Goal: Task Accomplishment & Management: Manage account settings

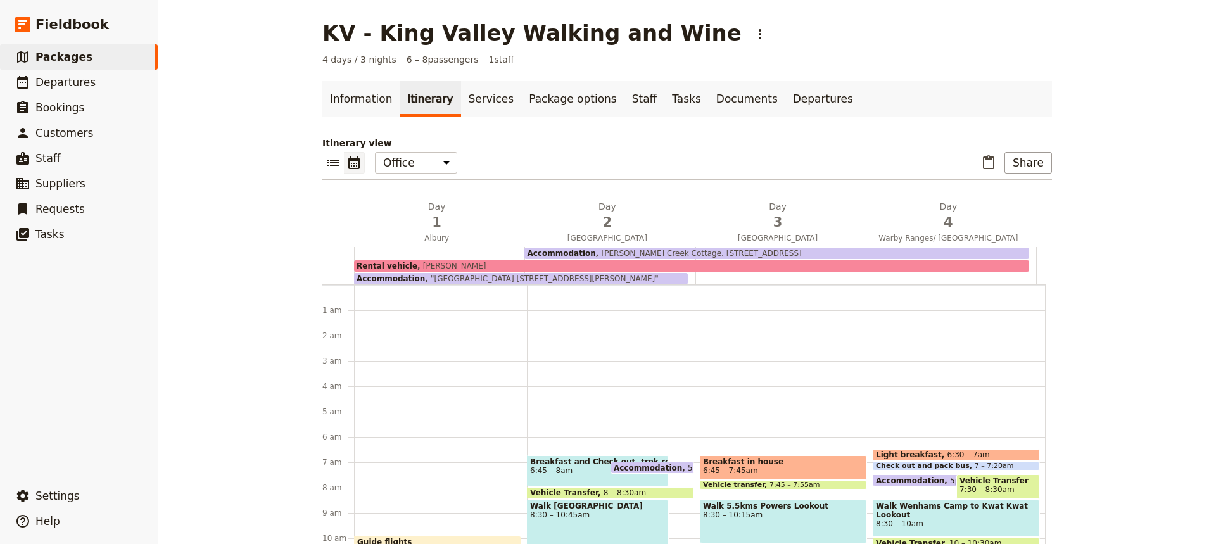
scroll to position [111, 0]
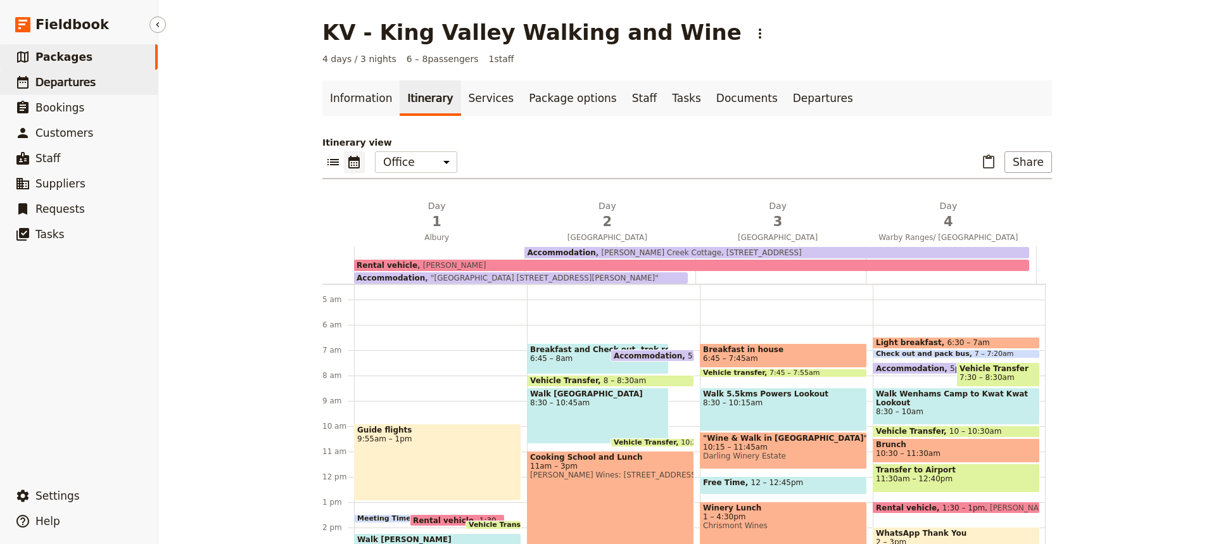
click at [59, 85] on span "Departures" at bounding box center [65, 82] width 60 height 13
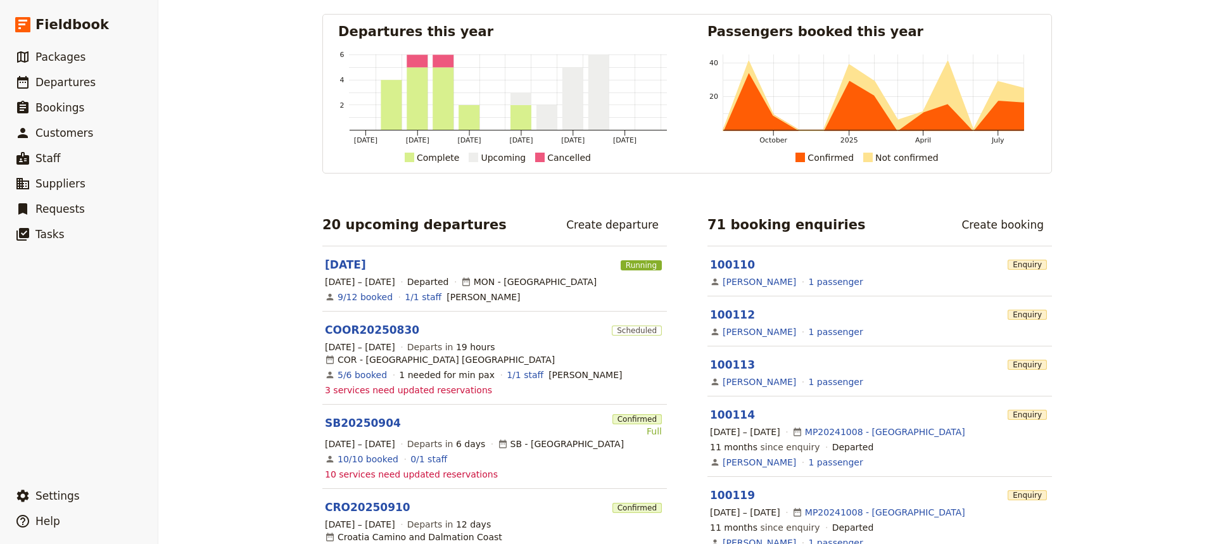
scroll to position [49, 0]
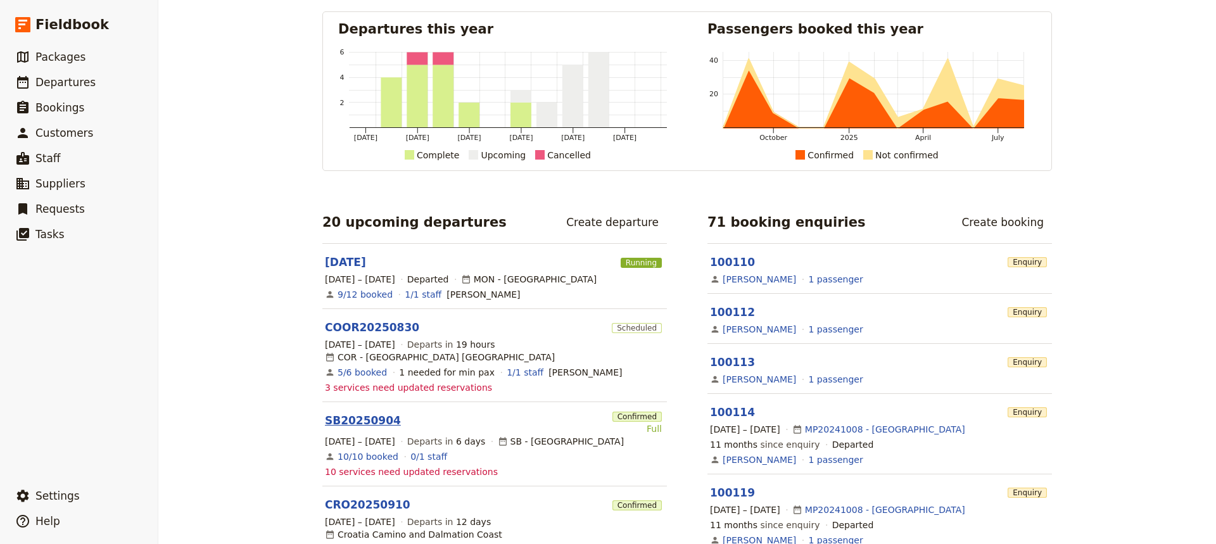
click at [350, 417] on link "SB20250904" at bounding box center [363, 420] width 76 height 15
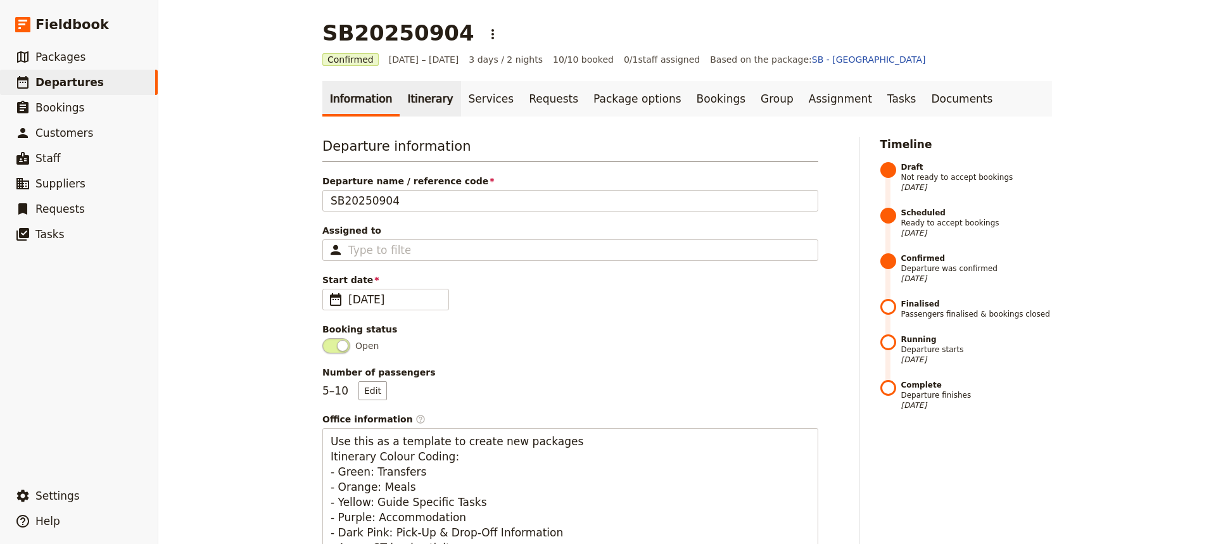
click at [416, 98] on link "Itinerary" at bounding box center [430, 98] width 61 height 35
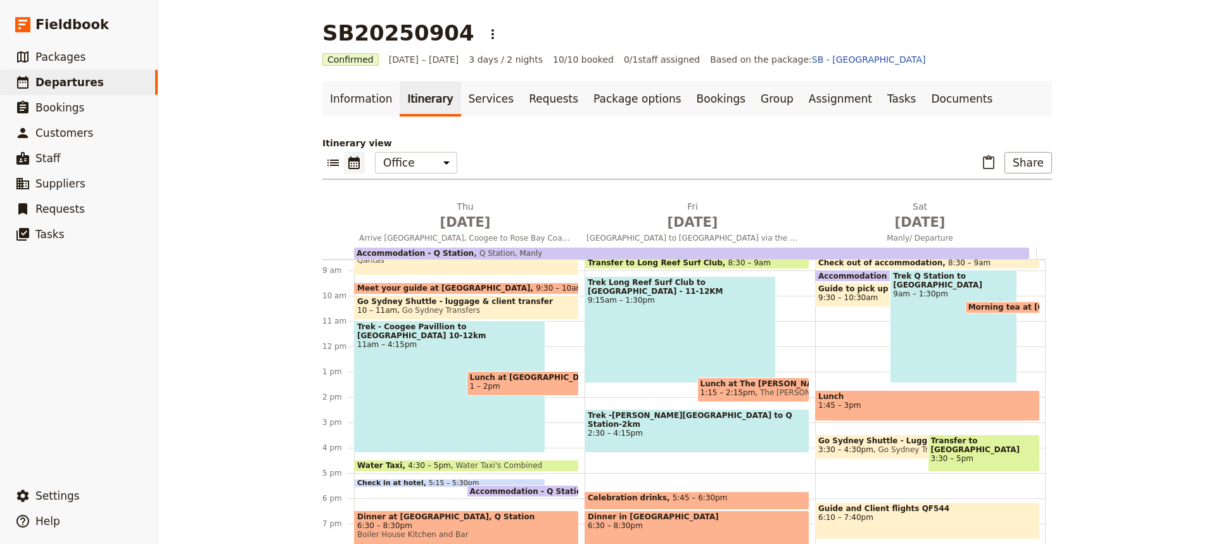
scroll to position [236, 0]
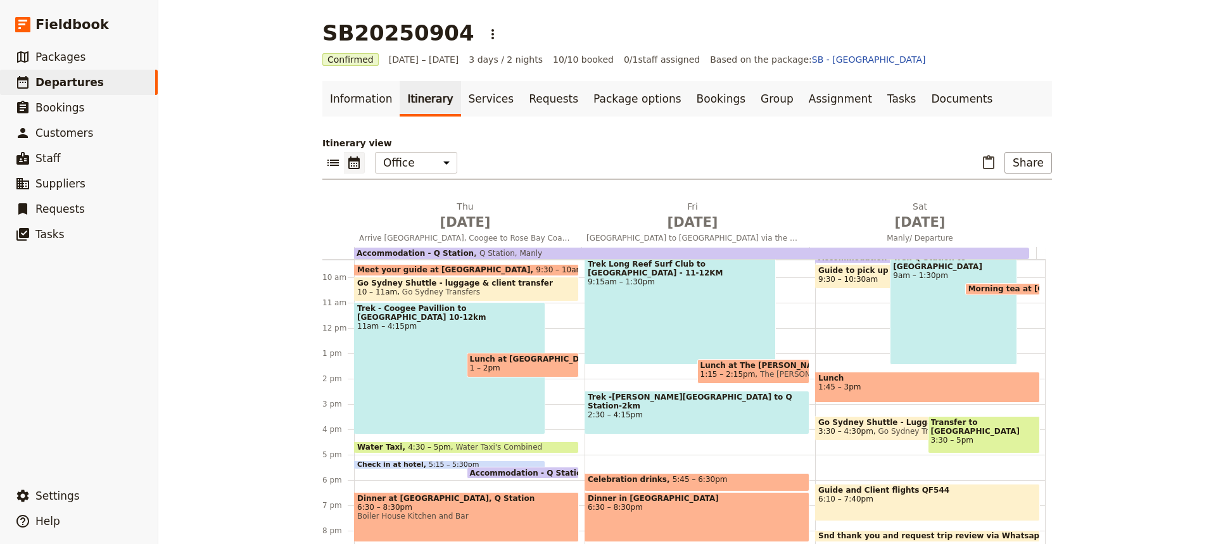
click at [520, 283] on span "Go Sydney Shuttle - luggage & client transfer" at bounding box center [466, 283] width 219 height 9
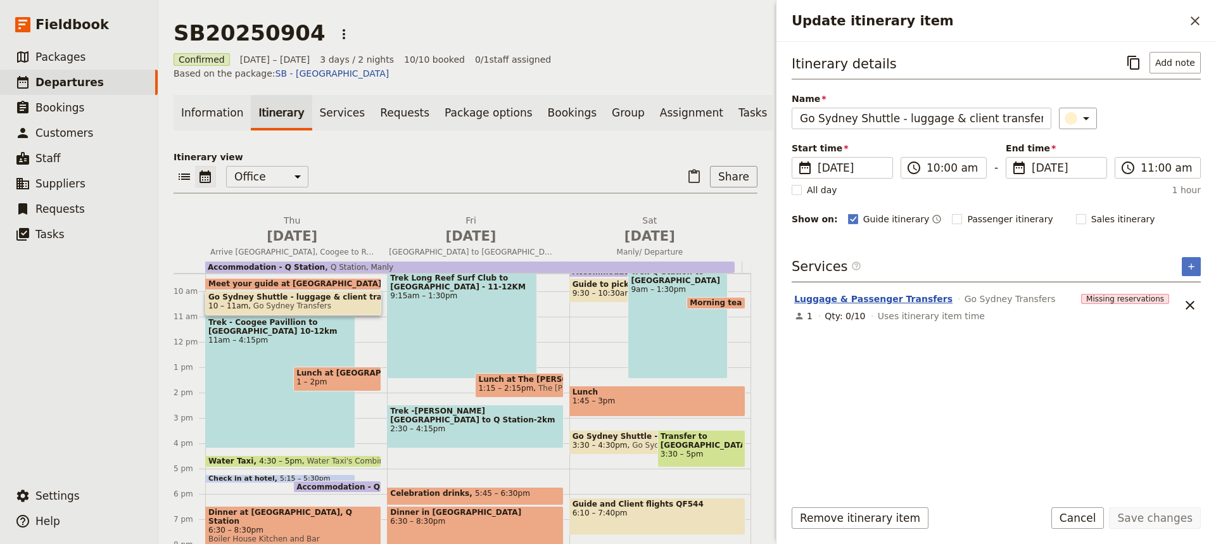
click at [897, 302] on button "Luggage & Passenger Transfers" at bounding box center [873, 299] width 158 height 13
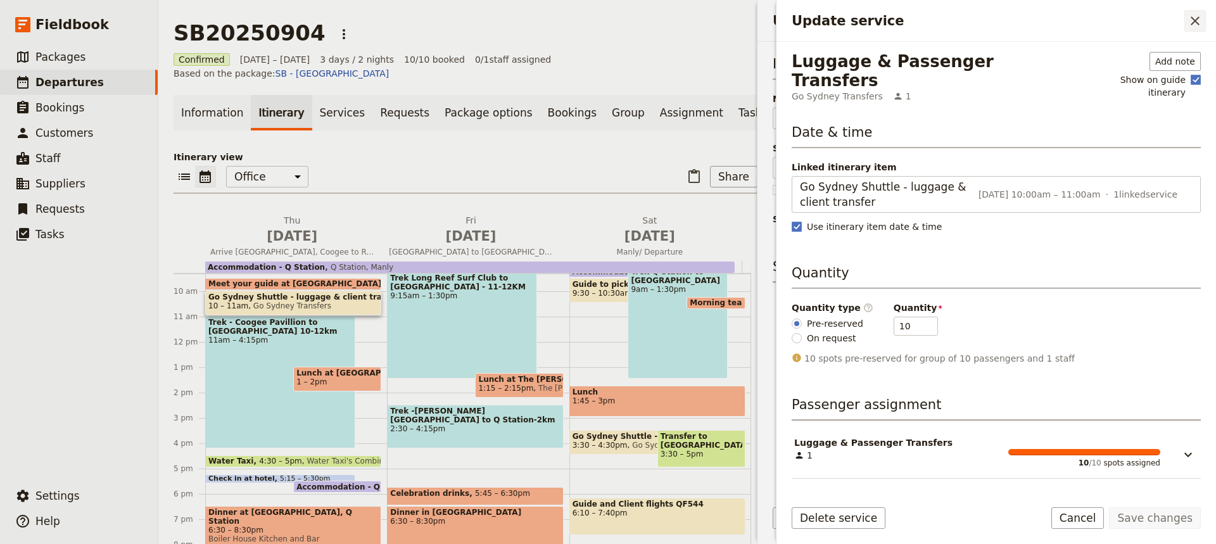
click at [1196, 22] on icon "Close drawer" at bounding box center [1195, 20] width 9 height 9
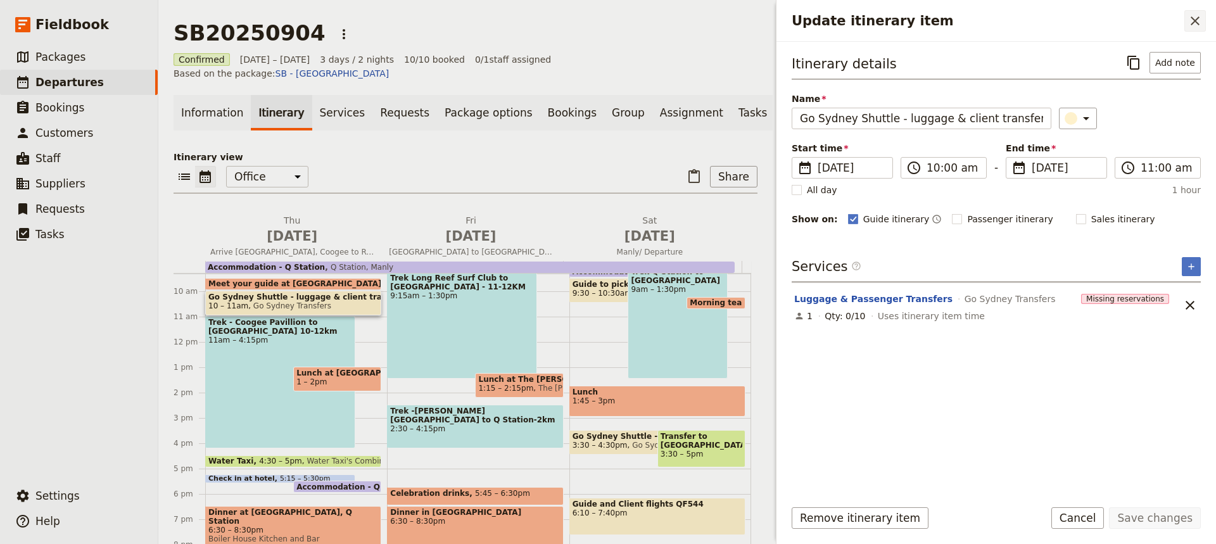
click at [1199, 23] on icon "Close drawer" at bounding box center [1195, 20] width 15 height 15
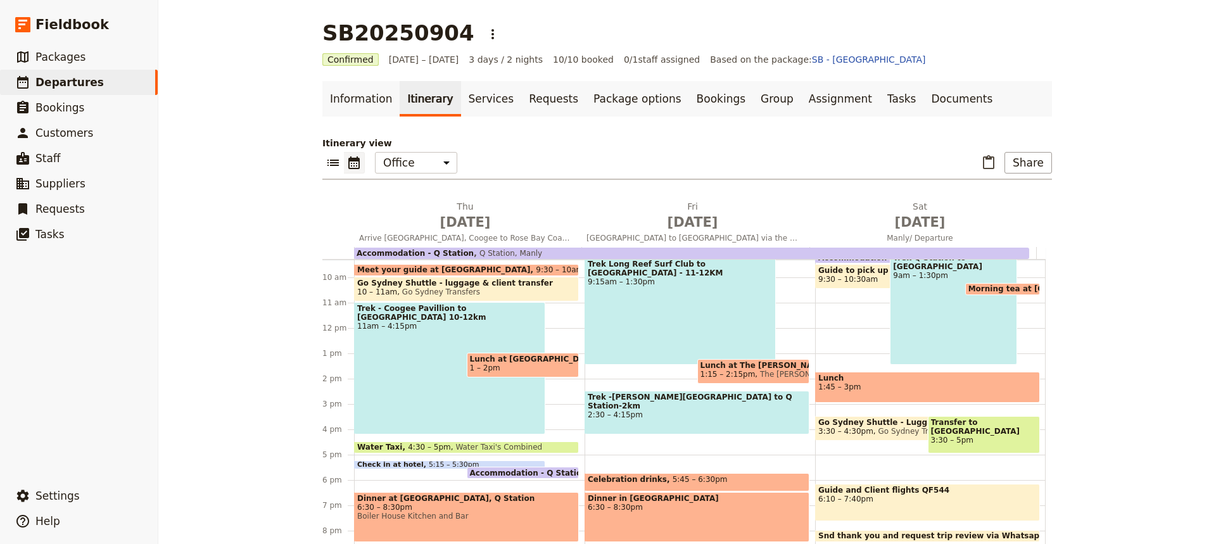
click at [429, 465] on span at bounding box center [450, 466] width 190 height 5
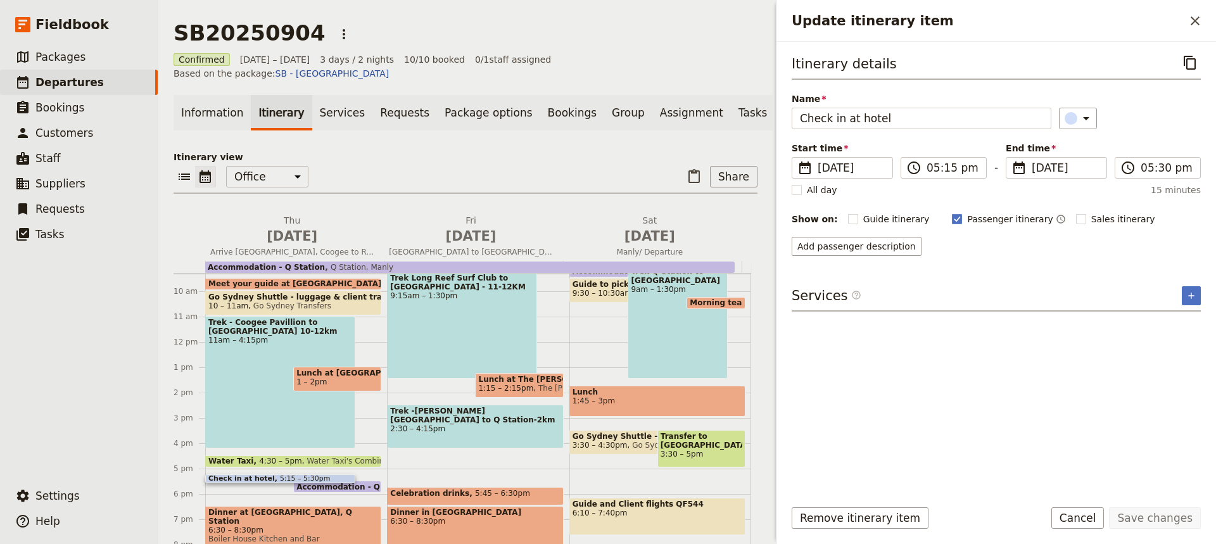
click at [355, 483] on span "Accommodation - Q Station" at bounding box center [357, 487] width 123 height 8
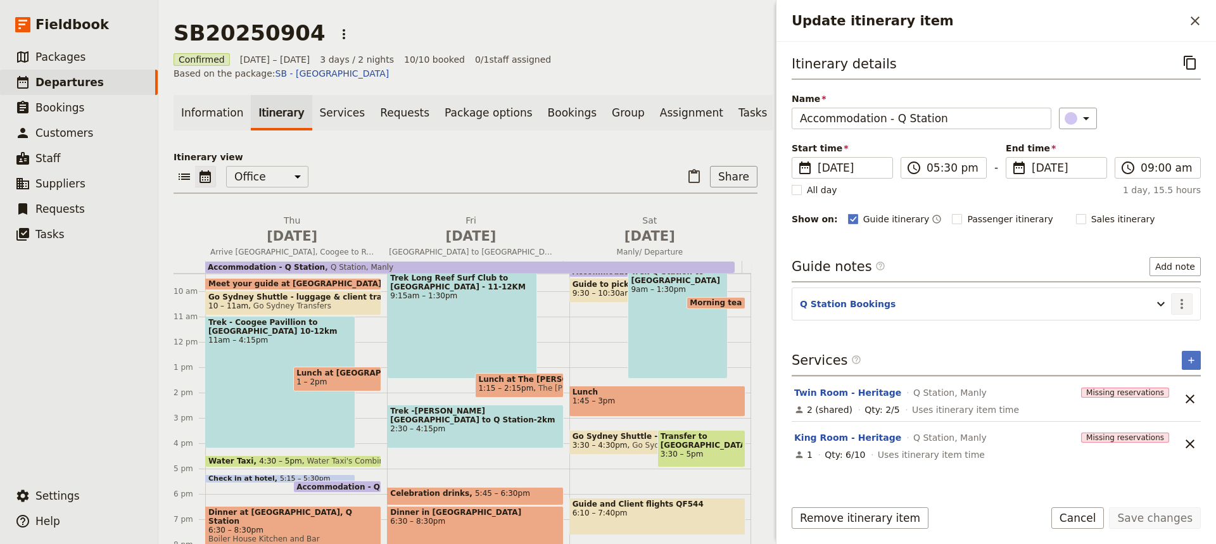
click at [1181, 300] on icon "Actions" at bounding box center [1181, 303] width 15 height 15
click at [1139, 330] on span "Edit note" at bounding box center [1146, 331] width 40 height 13
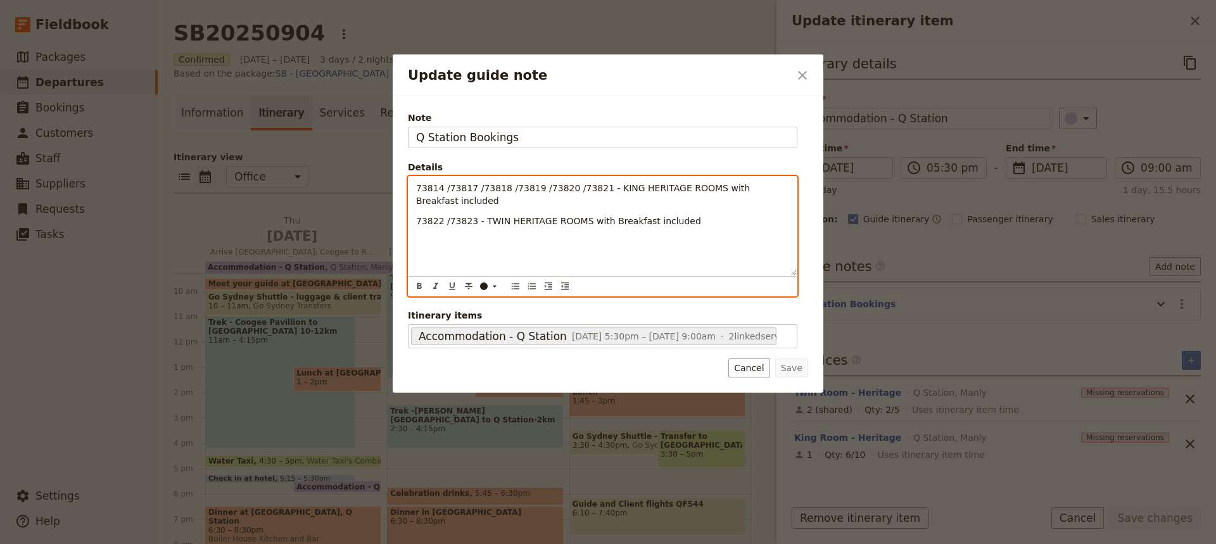
click at [423, 235] on p "Update guide note" at bounding box center [602, 241] width 373 height 13
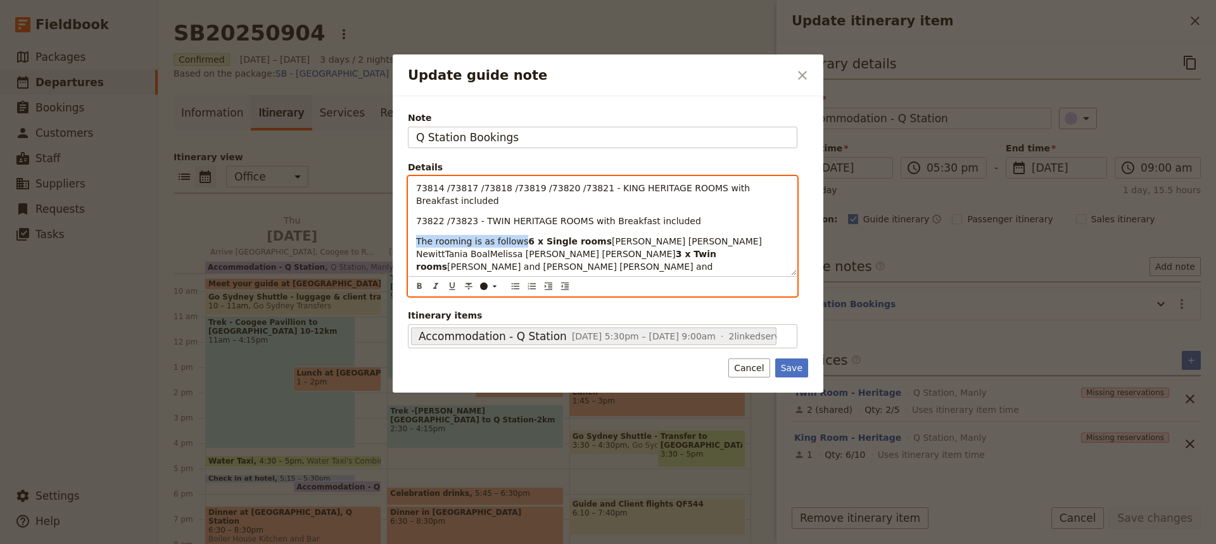
drag, startPoint x: 516, startPoint y: 228, endPoint x: 418, endPoint y: 224, distance: 98.3
click at [418, 235] on p "The rooming is as follows 6 x Single rooms [PERSON_NAME] [PERSON_NAME] NewittTa…" at bounding box center [602, 260] width 373 height 51
click at [566, 249] on strong "3 x Twin rooms" at bounding box center [603, 254] width 75 height 10
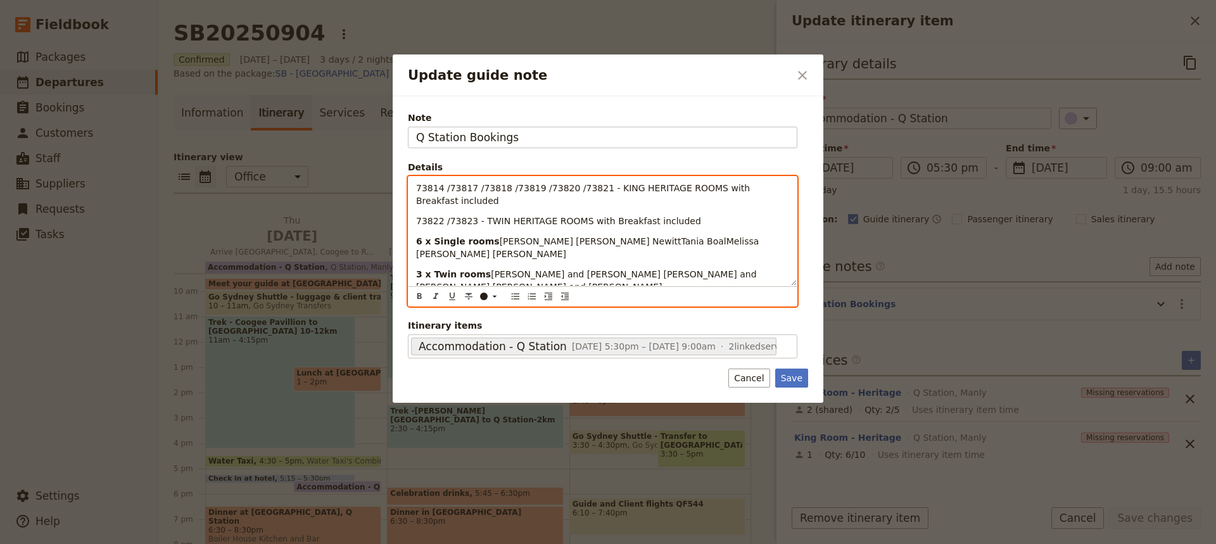
scroll to position [0, 0]
click at [485, 236] on span "[PERSON_NAME] [PERSON_NAME] NewittTania BoalMelissa [PERSON_NAME] [PERSON_NAME]" at bounding box center [589, 247] width 346 height 23
click at [549, 236] on span "[PERSON_NAME] [PERSON_NAME] NewittTania BoalMelissa [PERSON_NAME] [PERSON_NAME]" at bounding box center [589, 247] width 346 height 23
click at [616, 236] on span "[PERSON_NAME], [PERSON_NAME] NewittTania BoalMelissa [PERSON_NAME] [PERSON_NAME]" at bounding box center [590, 247] width 348 height 23
click at [669, 236] on span "[PERSON_NAME], [PERSON_NAME], [PERSON_NAME] BoalMelissa [PERSON_NAME] [PERSON_N…" at bounding box center [603, 247] width 374 height 23
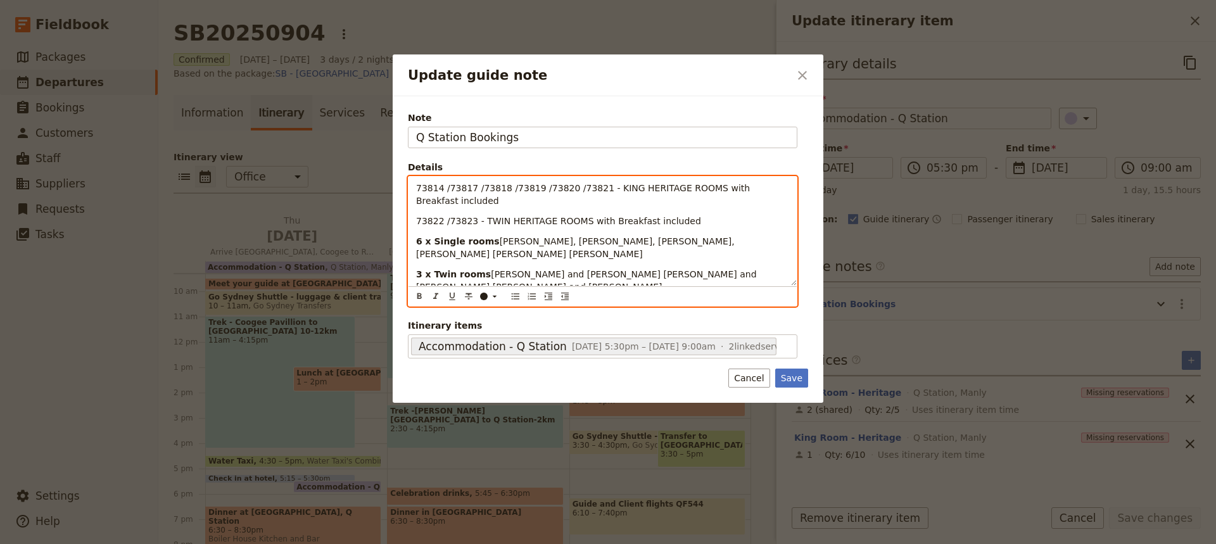
click at [710, 236] on span "[PERSON_NAME], [PERSON_NAME], [PERSON_NAME], [PERSON_NAME] [PERSON_NAME] [PERSO…" at bounding box center [576, 247] width 321 height 23
click at [737, 236] on span "[PERSON_NAME], [PERSON_NAME], [PERSON_NAME], [PERSON_NAME], [PERSON_NAME] [PERS…" at bounding box center [576, 247] width 321 height 23
click at [607, 269] on span "[PERSON_NAME] and [PERSON_NAME] [PERSON_NAME] and [PERSON_NAME] [PERSON_NAME] a…" at bounding box center [587, 280] width 343 height 23
click at [744, 269] on span "[PERSON_NAME] and [PERSON_NAME], [PERSON_NAME] and [PERSON_NAME] [PERSON_NAME] …" at bounding box center [590, 280] width 349 height 23
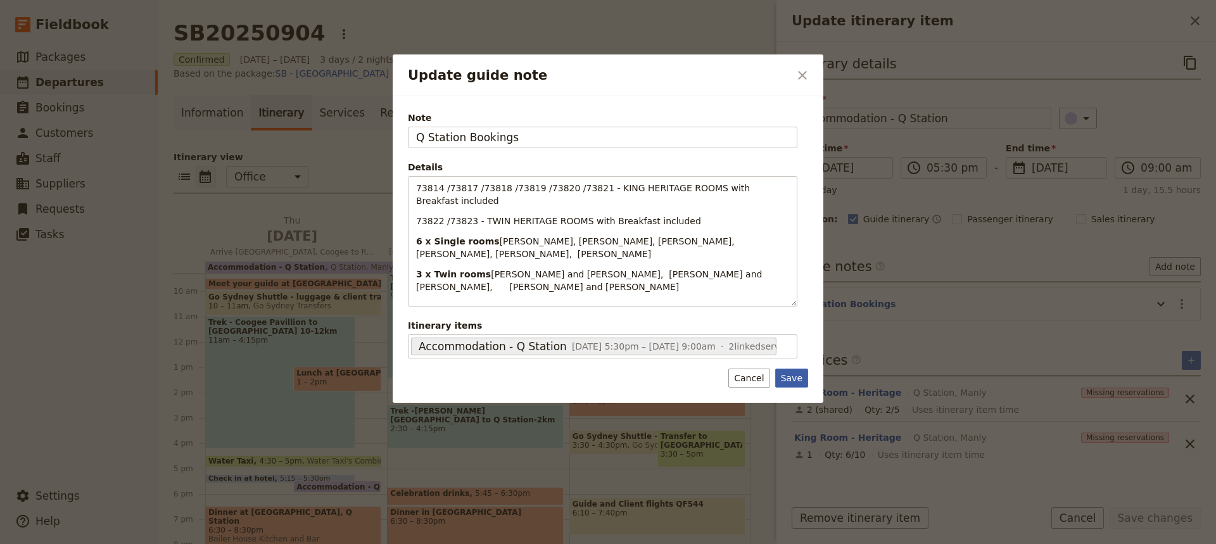
click at [798, 383] on button "Save" at bounding box center [791, 378] width 33 height 19
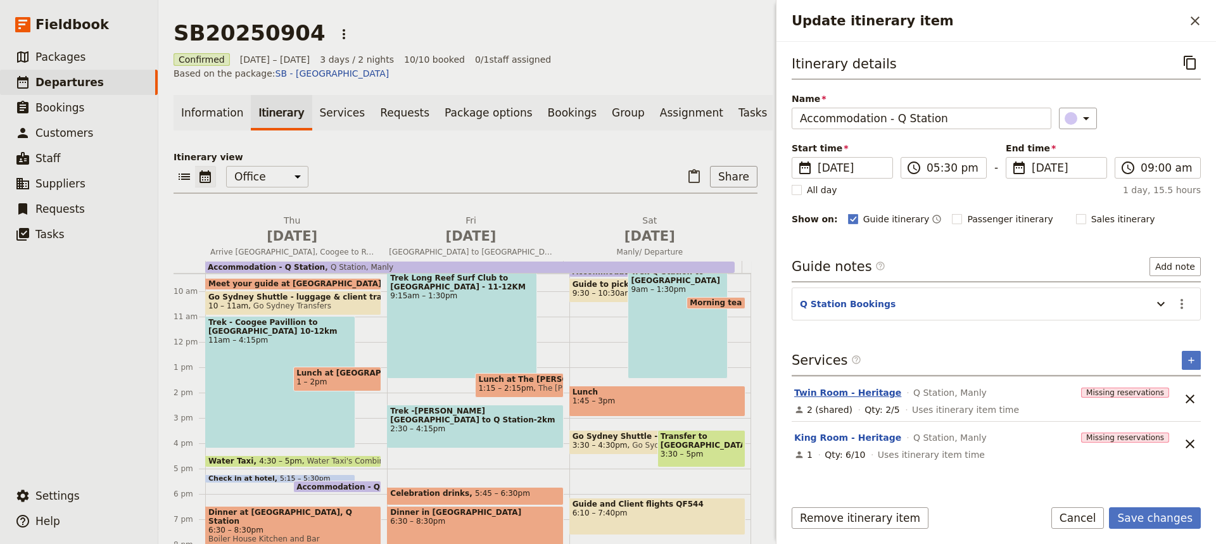
click at [830, 391] on button "Twin Room - Heritage" at bounding box center [847, 392] width 107 height 13
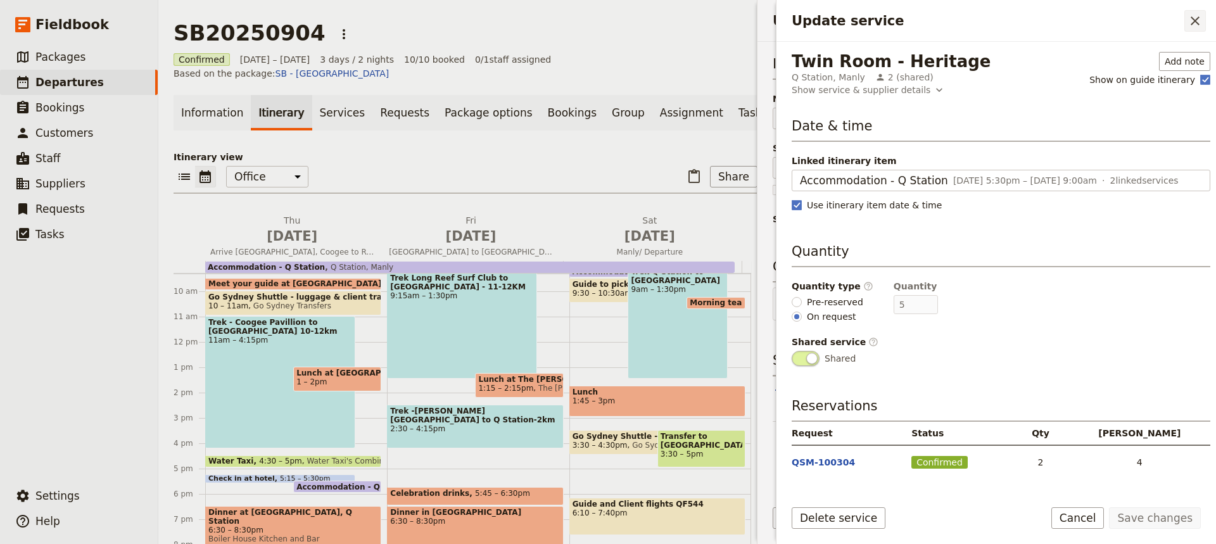
click at [1197, 18] on icon "Close drawer" at bounding box center [1195, 20] width 15 height 15
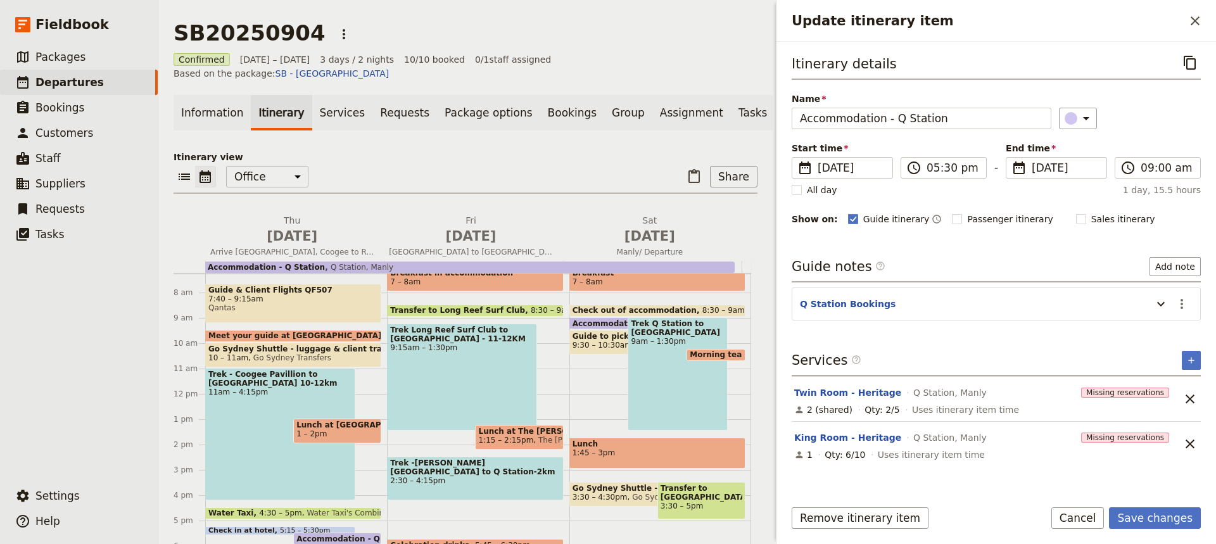
scroll to position [189, 0]
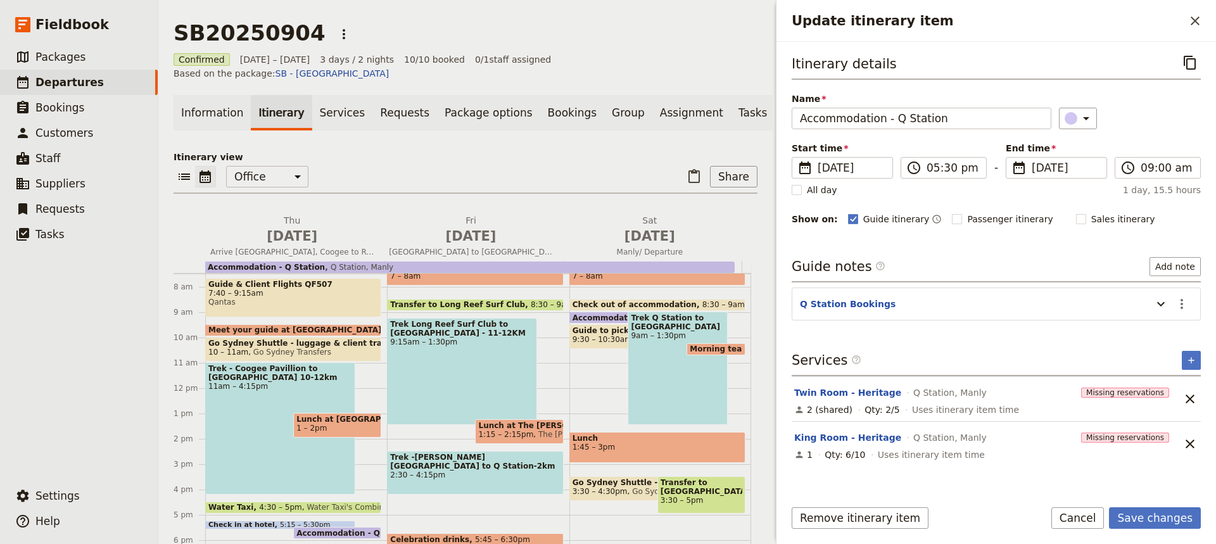
click at [506, 430] on span "1:15 – 2:15pm" at bounding box center [505, 434] width 55 height 9
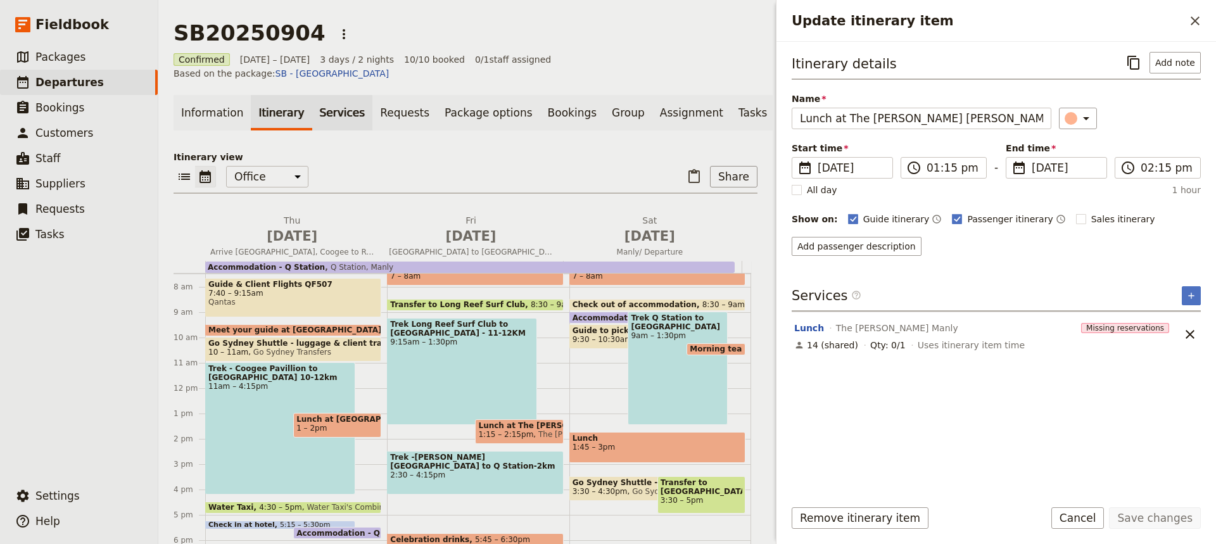
click at [324, 100] on link "Services" at bounding box center [342, 112] width 61 height 35
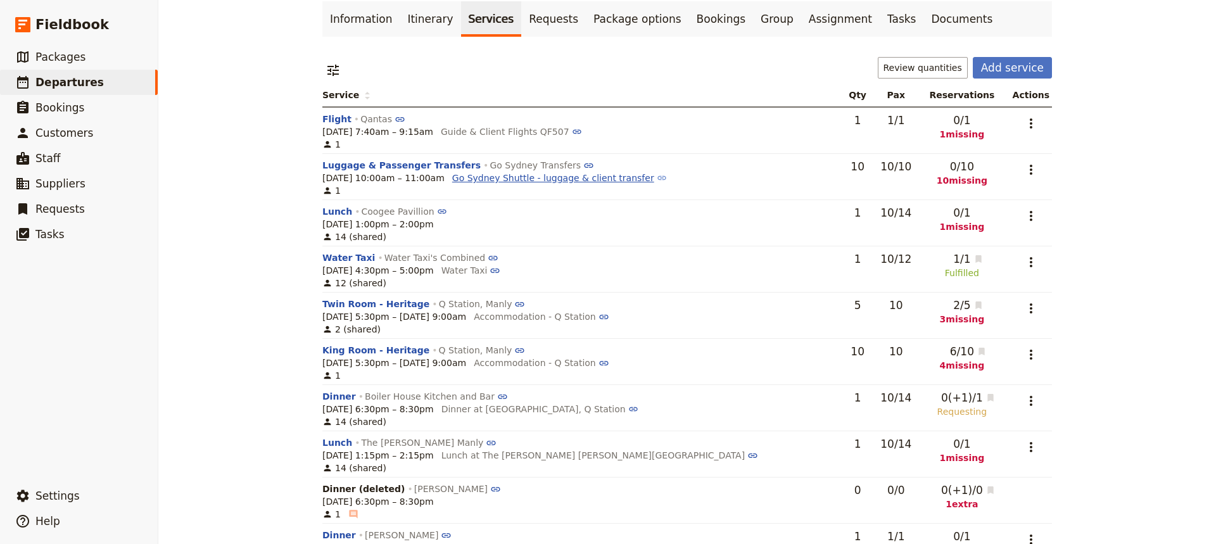
scroll to position [77, 0]
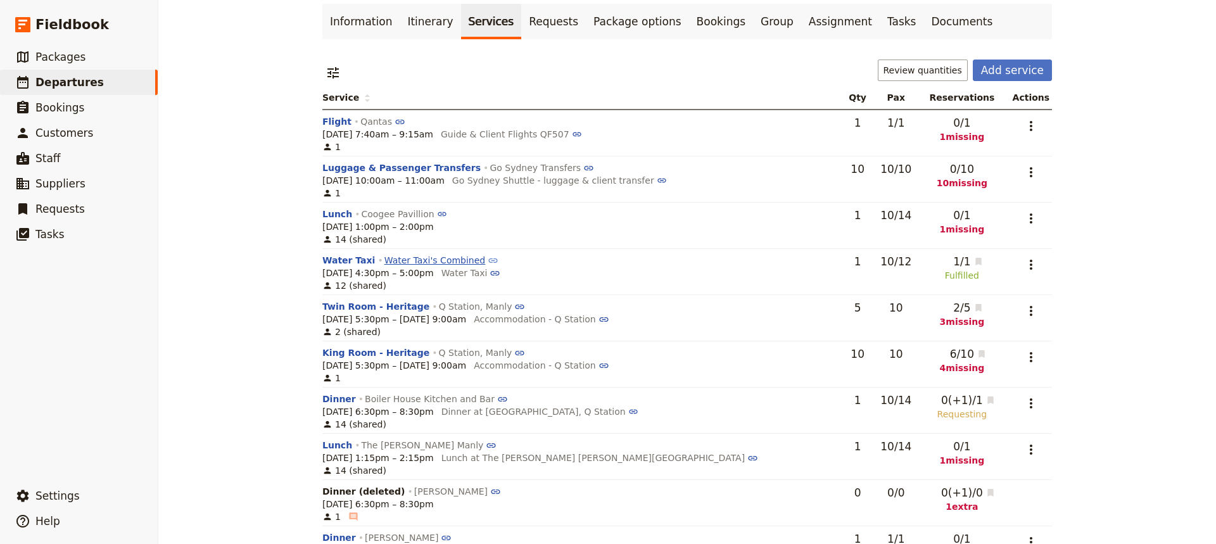
click at [436, 261] on link "Water Taxi's Combined" at bounding box center [442, 260] width 114 height 10
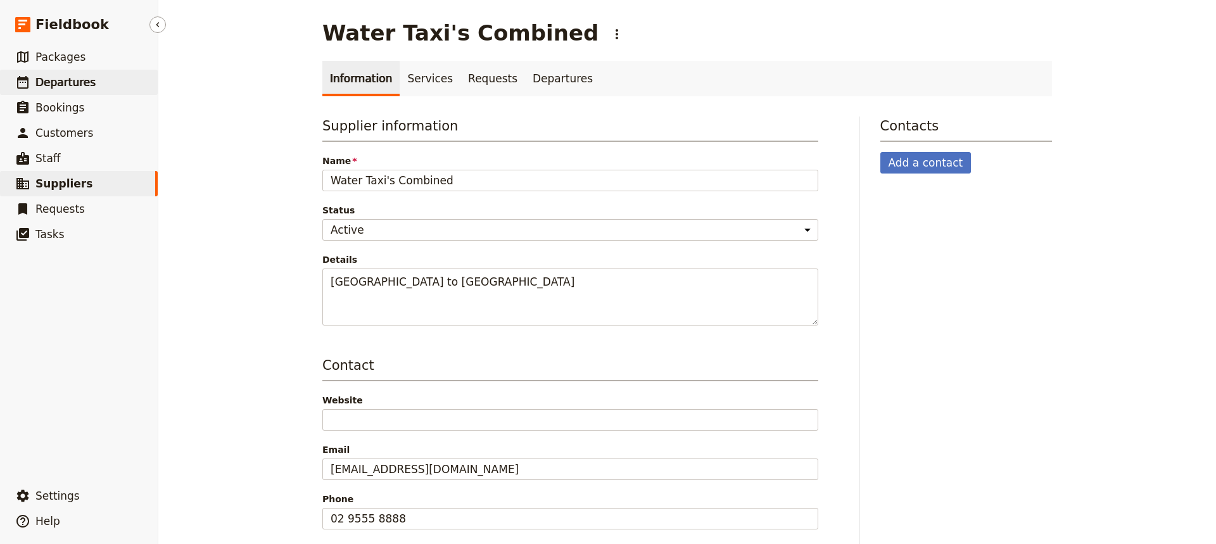
click at [58, 84] on span "Departures" at bounding box center [65, 82] width 60 height 13
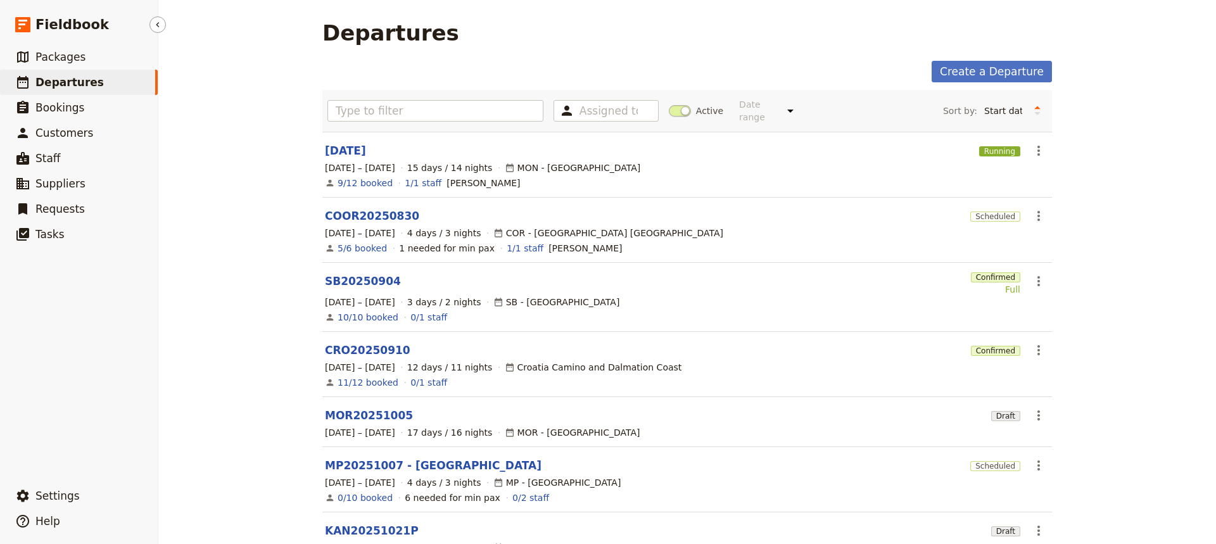
click at [69, 81] on span "Departures" at bounding box center [69, 82] width 68 height 13
click at [350, 274] on link "SB20250904" at bounding box center [363, 281] width 76 height 15
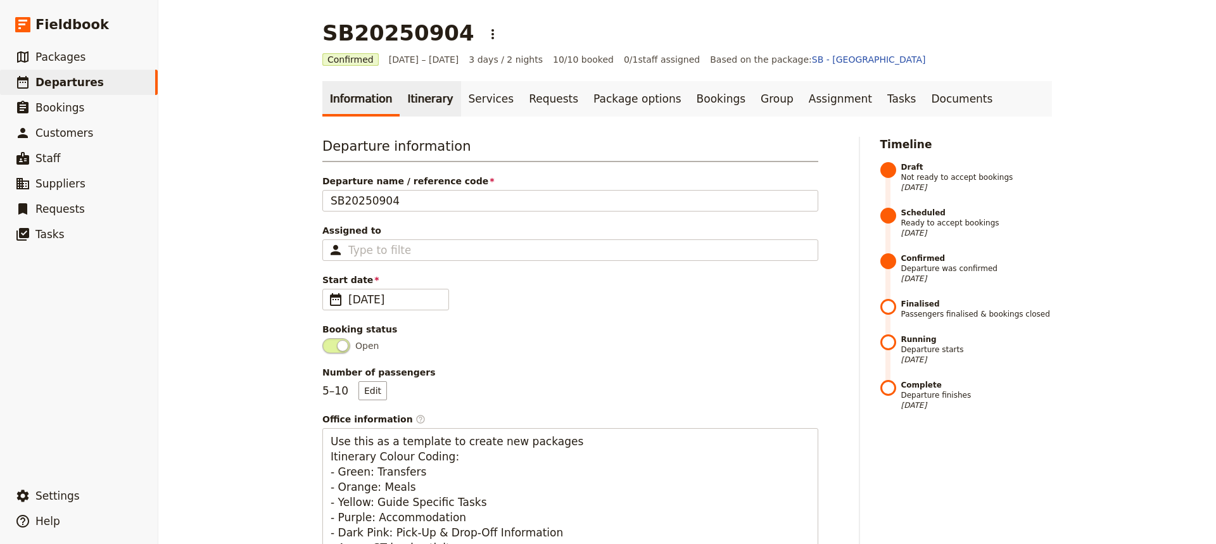
click at [413, 104] on link "Itinerary" at bounding box center [430, 98] width 61 height 35
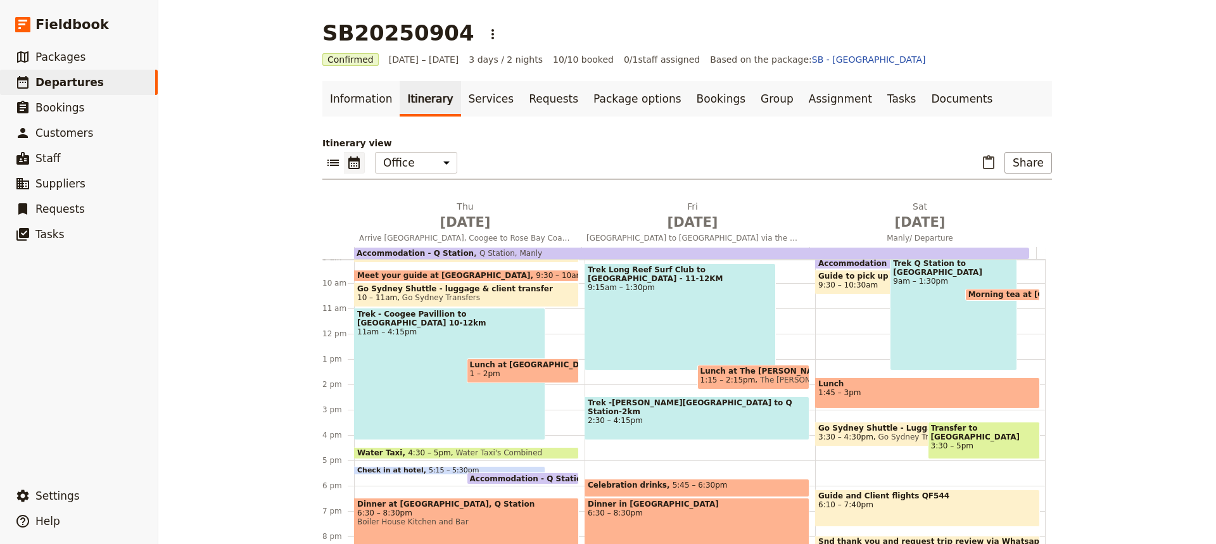
scroll to position [231, 0]
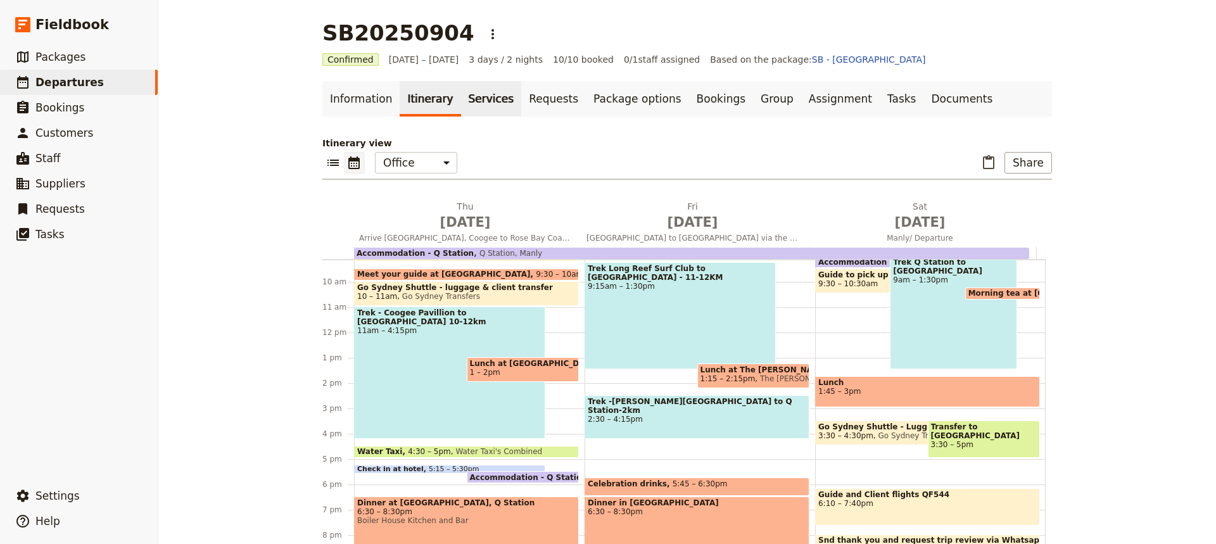
click at [468, 99] on link "Services" at bounding box center [491, 98] width 61 height 35
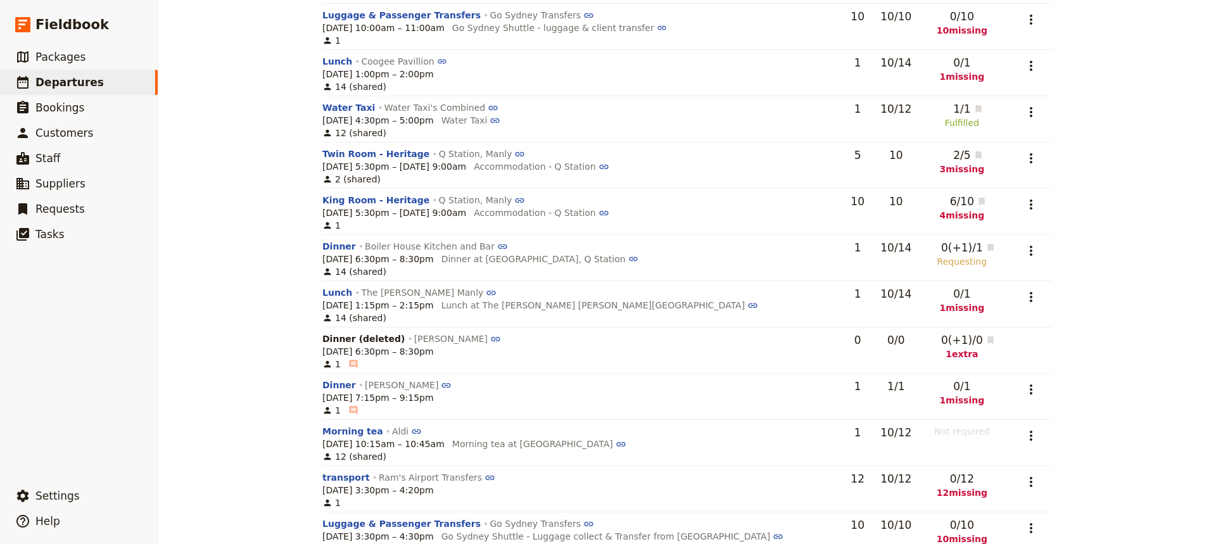
scroll to position [227, 0]
click at [377, 294] on link "The [PERSON_NAME] Manly" at bounding box center [429, 295] width 136 height 10
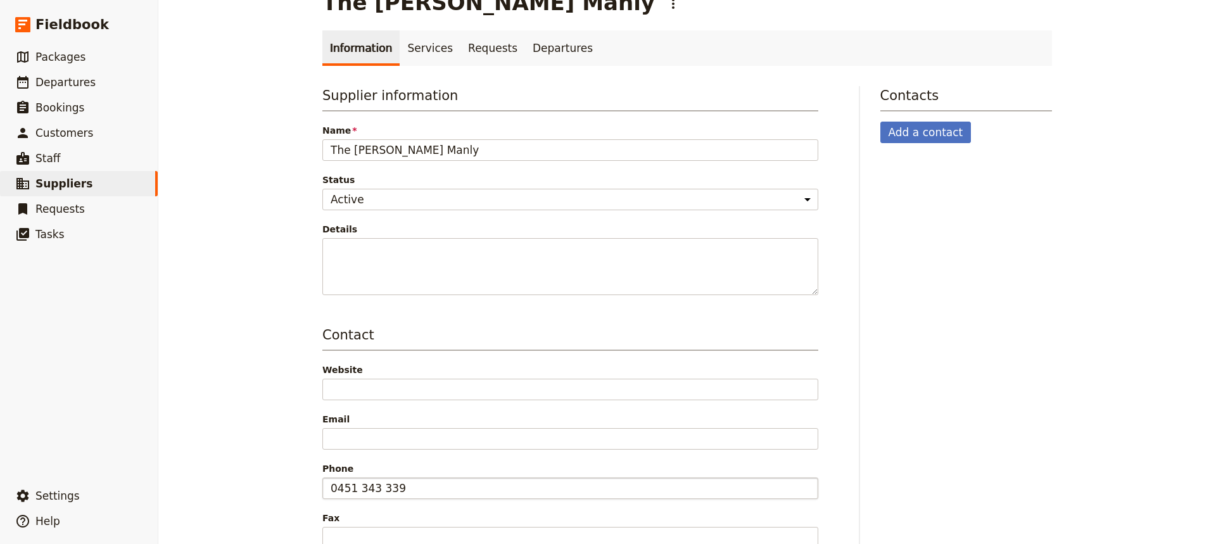
scroll to position [30, 0]
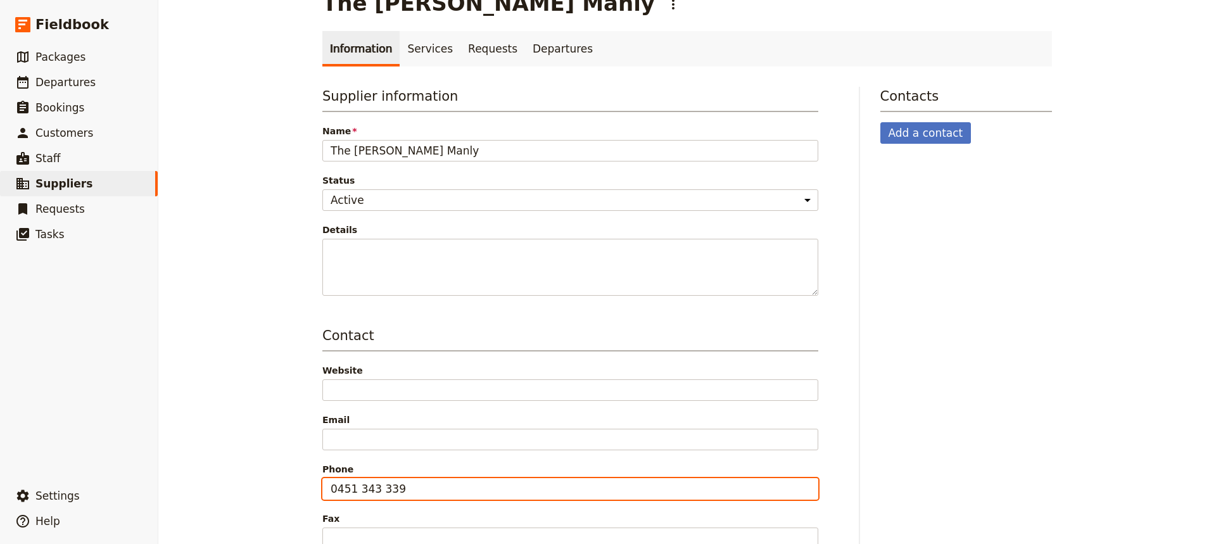
click at [397, 493] on input "0451 343 339" at bounding box center [570, 489] width 496 height 22
type input "0"
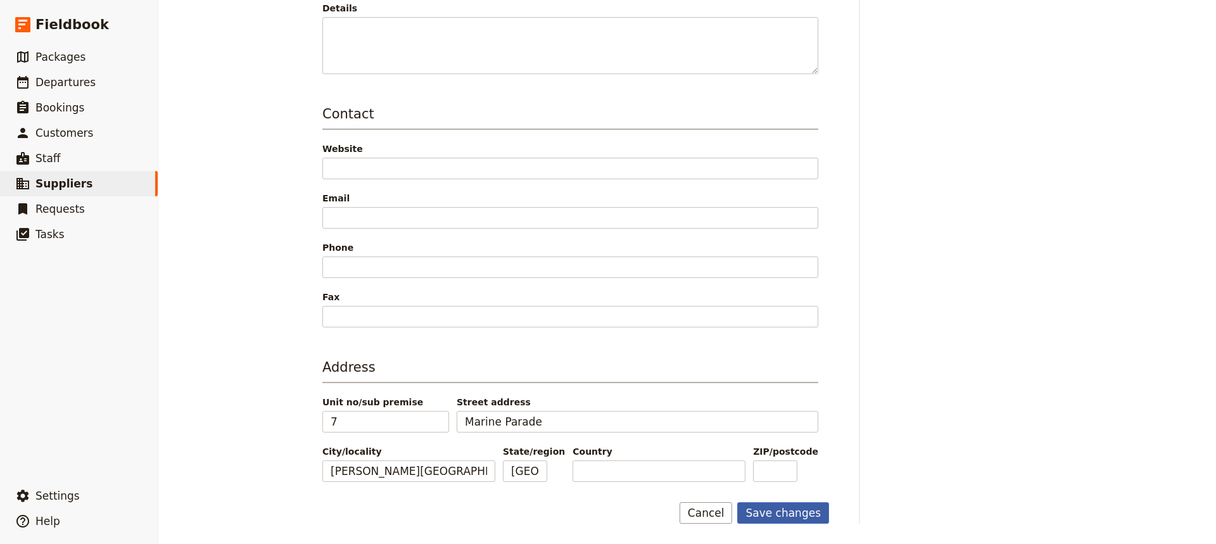
click at [779, 511] on button "Save changes" at bounding box center [783, 513] width 92 height 22
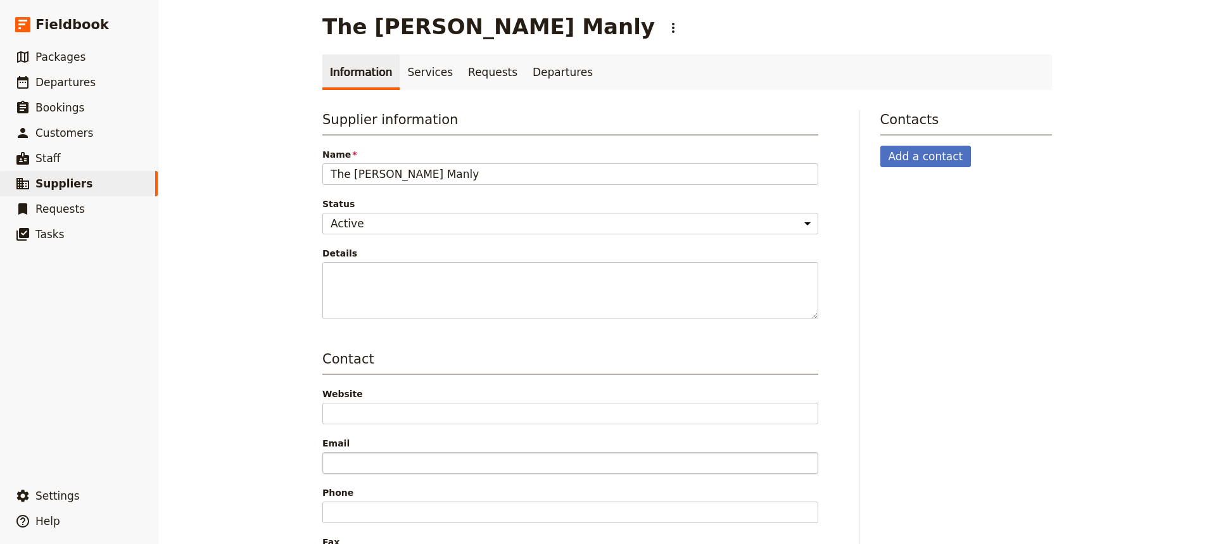
scroll to position [0, 0]
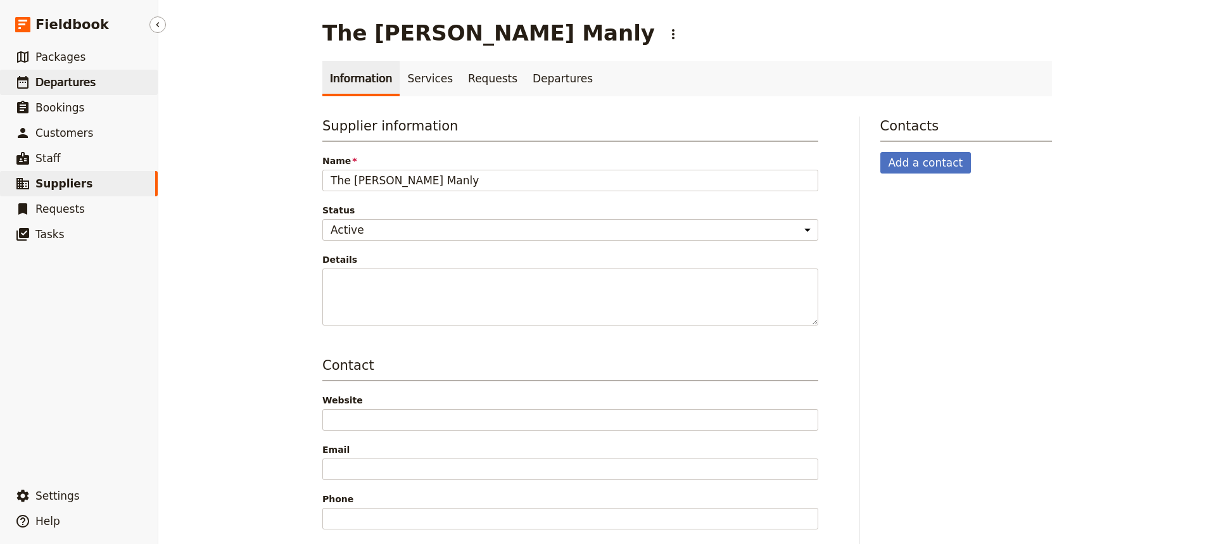
click at [67, 82] on span "Departures" at bounding box center [65, 82] width 60 height 13
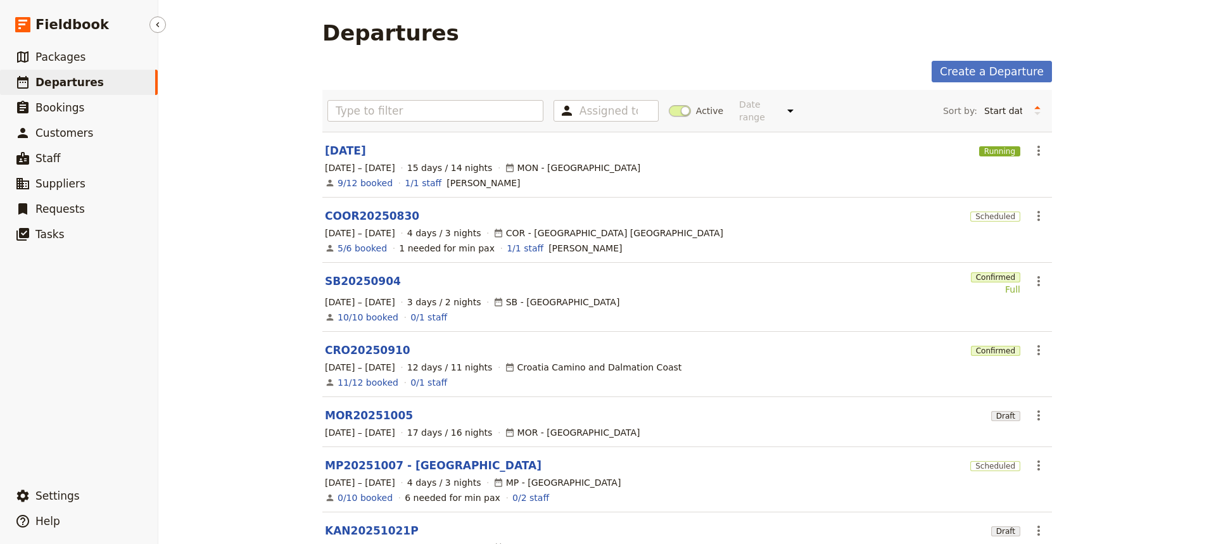
click at [67, 82] on span "Departures" at bounding box center [69, 82] width 68 height 13
click at [358, 274] on link "SB20250904" at bounding box center [363, 281] width 76 height 15
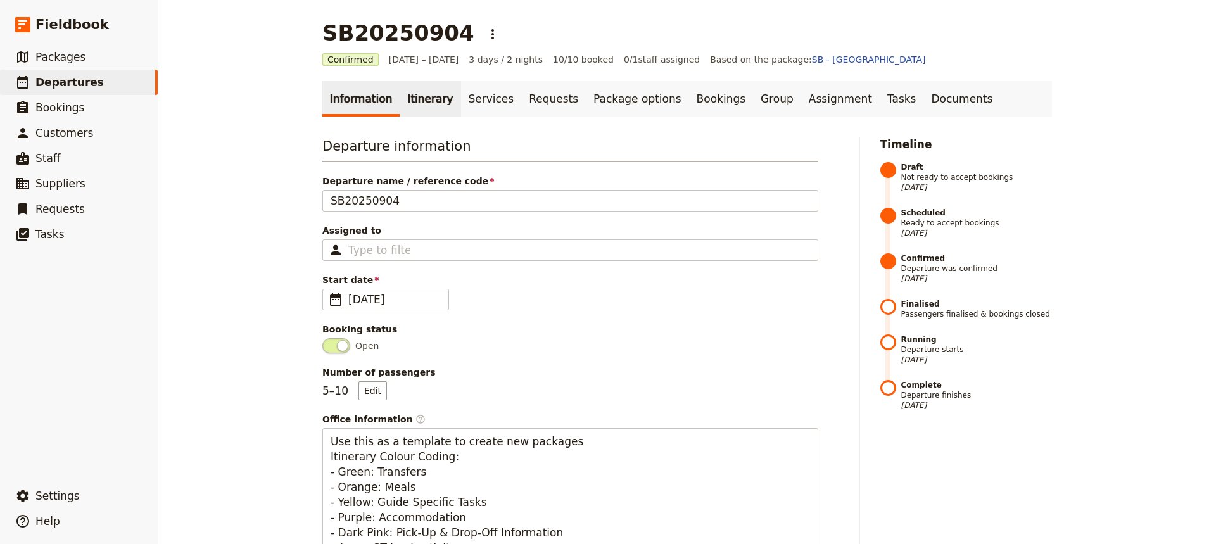
click at [413, 99] on link "Itinerary" at bounding box center [430, 98] width 61 height 35
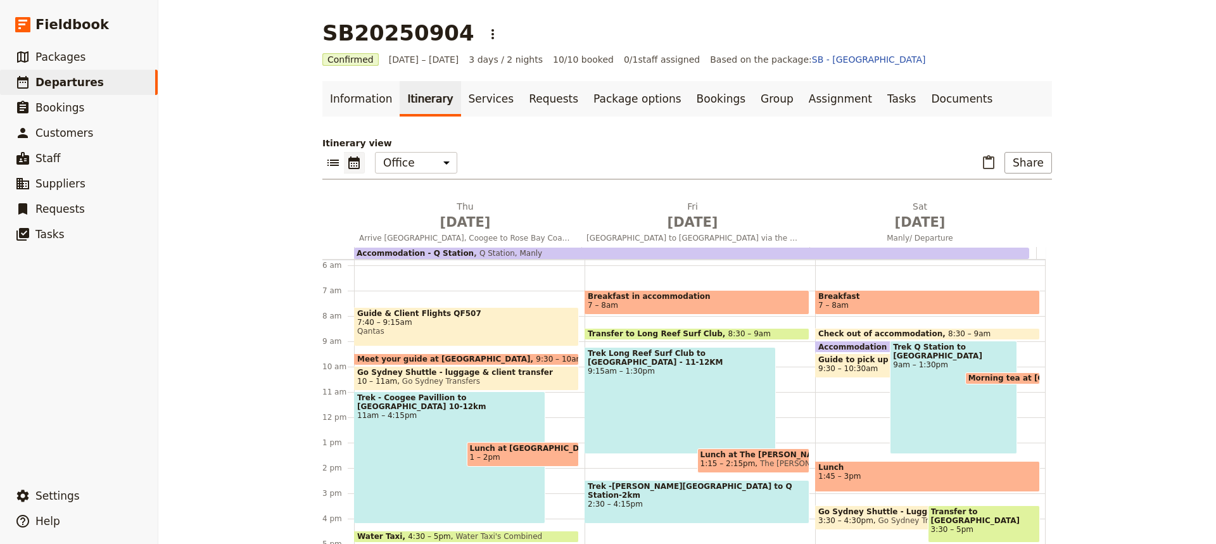
scroll to position [146, 0]
click at [469, 98] on link "Services" at bounding box center [491, 98] width 61 height 35
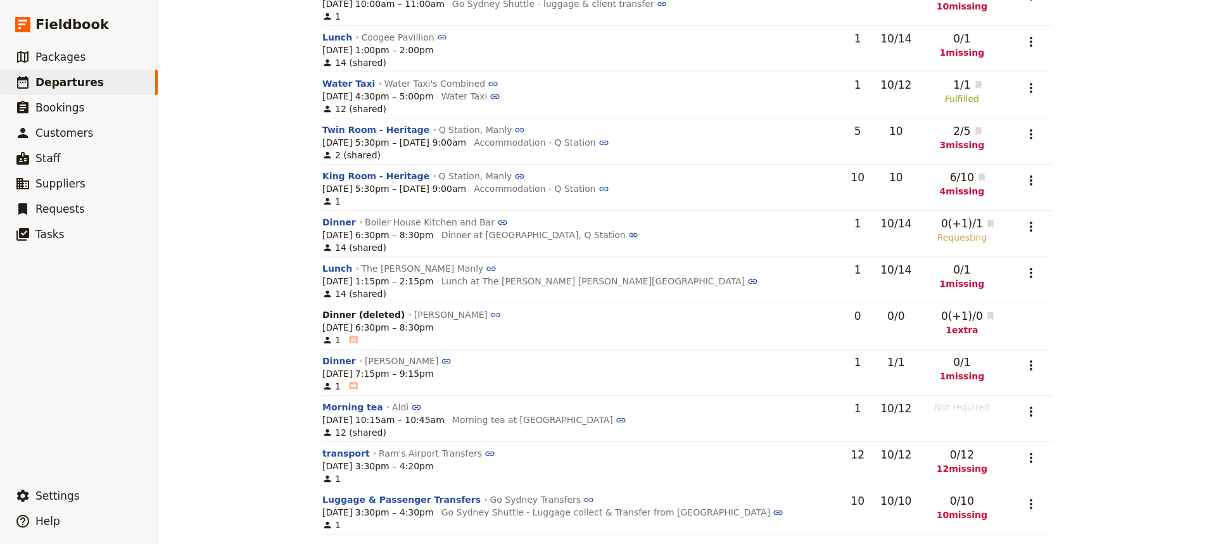
scroll to position [265, 0]
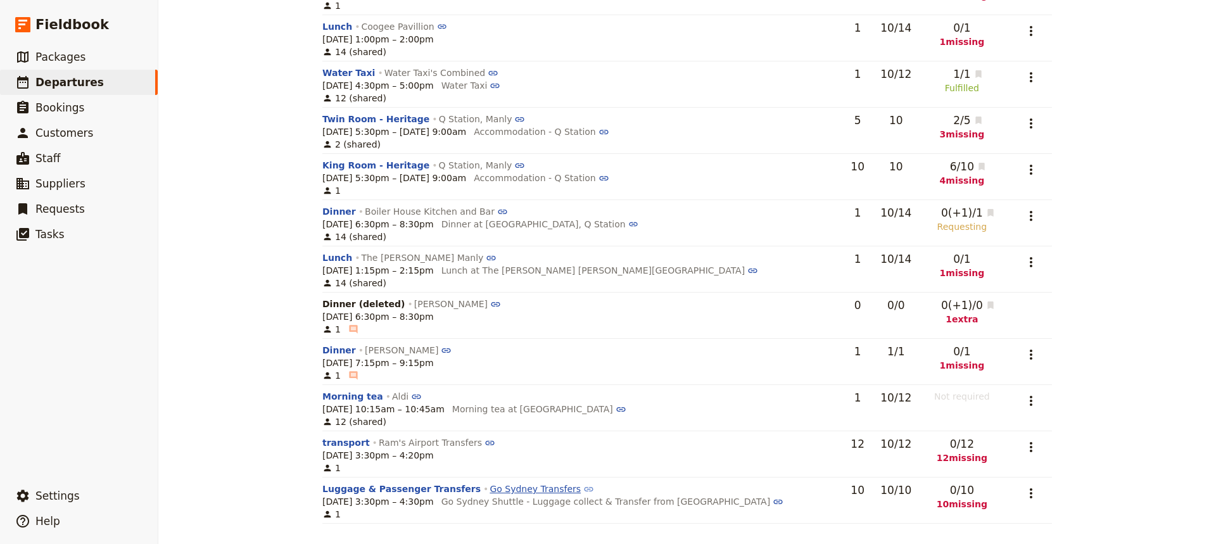
click at [490, 489] on link "Go Sydney Transfers" at bounding box center [542, 489] width 105 height 10
